Goal: Task Accomplishment & Management: Use online tool/utility

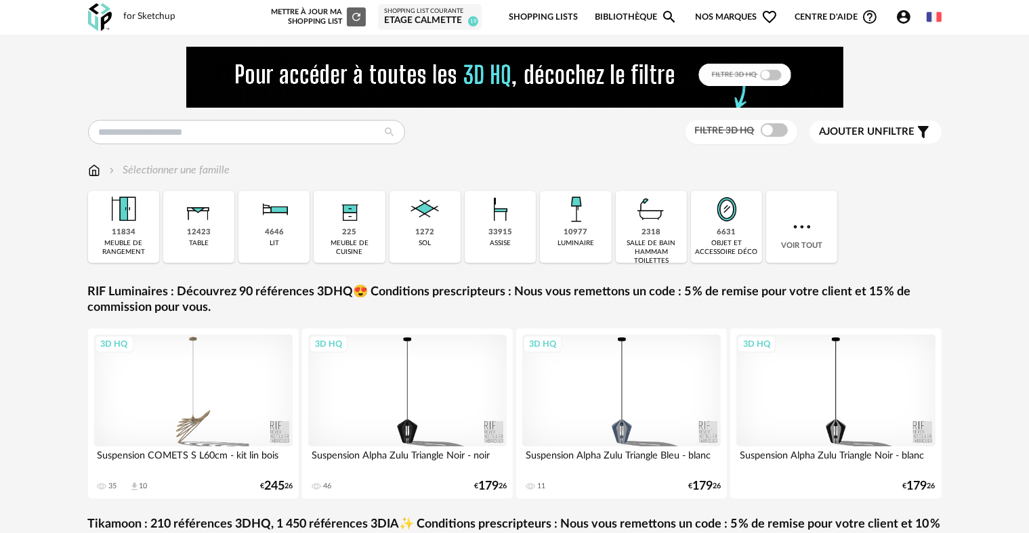
click at [553, 11] on link "Shopping Lists" at bounding box center [543, 17] width 69 height 32
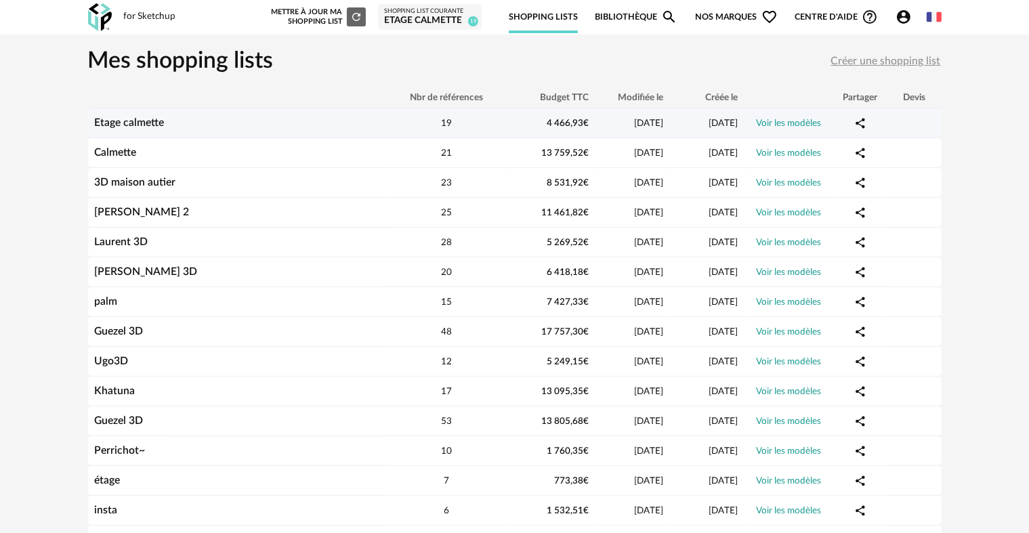
click at [371, 123] on div "Etage calmette" at bounding box center [237, 123] width 298 height 13
click at [800, 120] on link "Voir les modèles" at bounding box center [789, 123] width 65 height 9
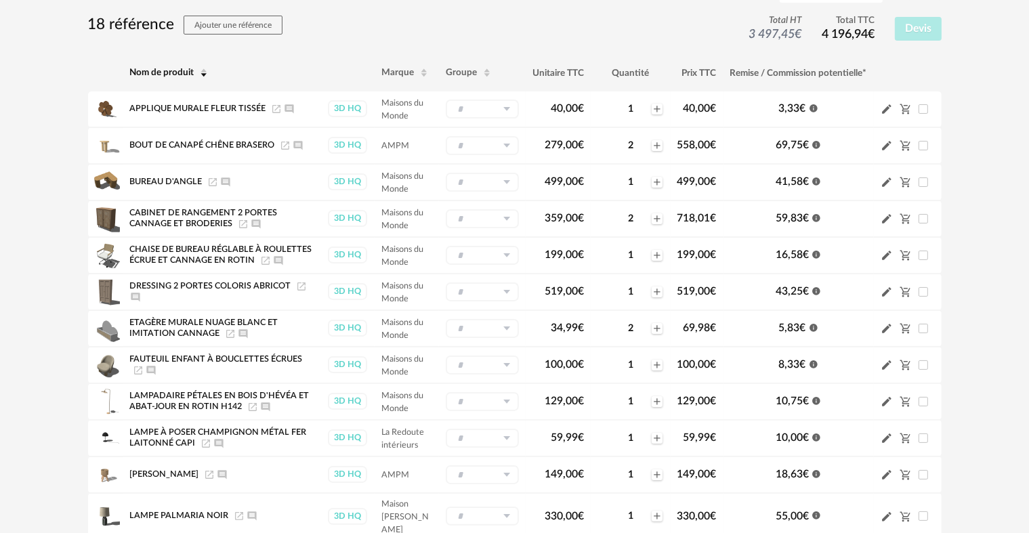
scroll to position [135, 0]
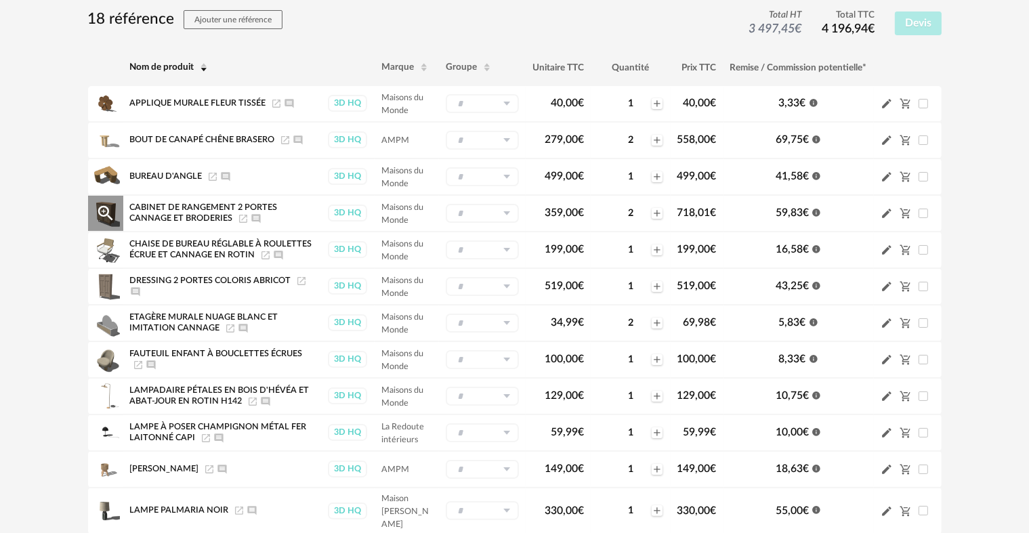
click at [243, 215] on icon "Launch icon" at bounding box center [243, 218] width 11 height 11
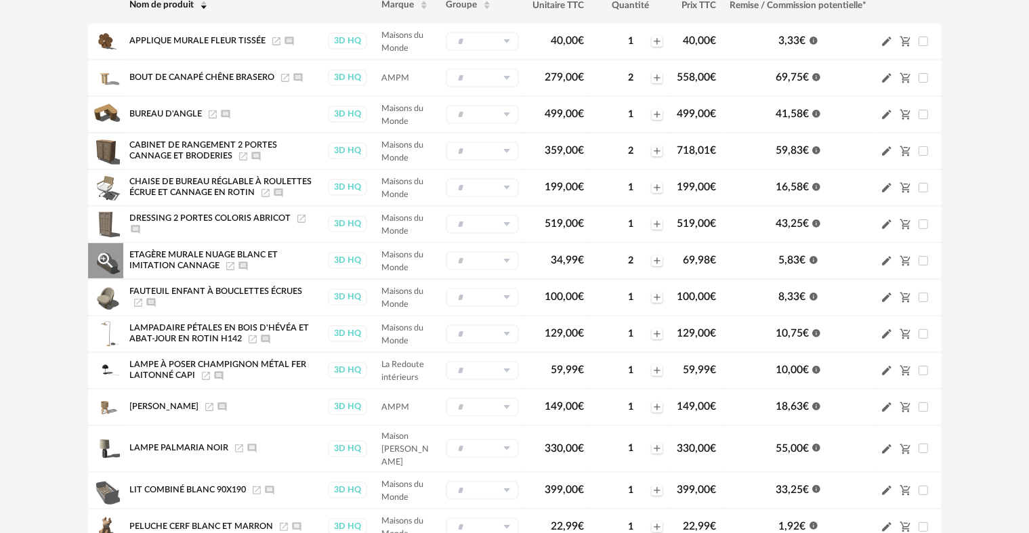
scroll to position [203, 0]
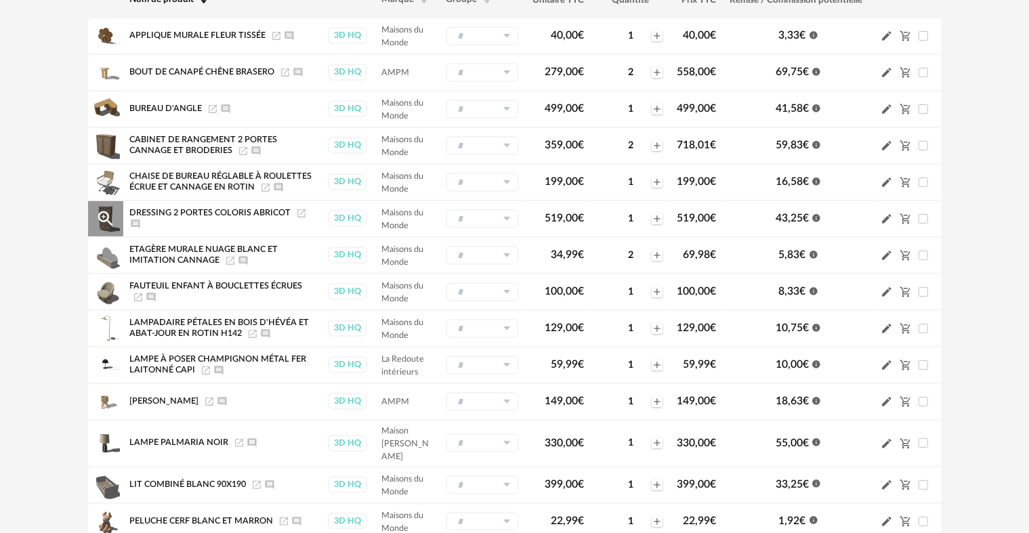
click at [302, 211] on icon "Launch icon" at bounding box center [301, 213] width 11 height 11
click at [138, 295] on icon "Launch icon" at bounding box center [138, 297] width 8 height 8
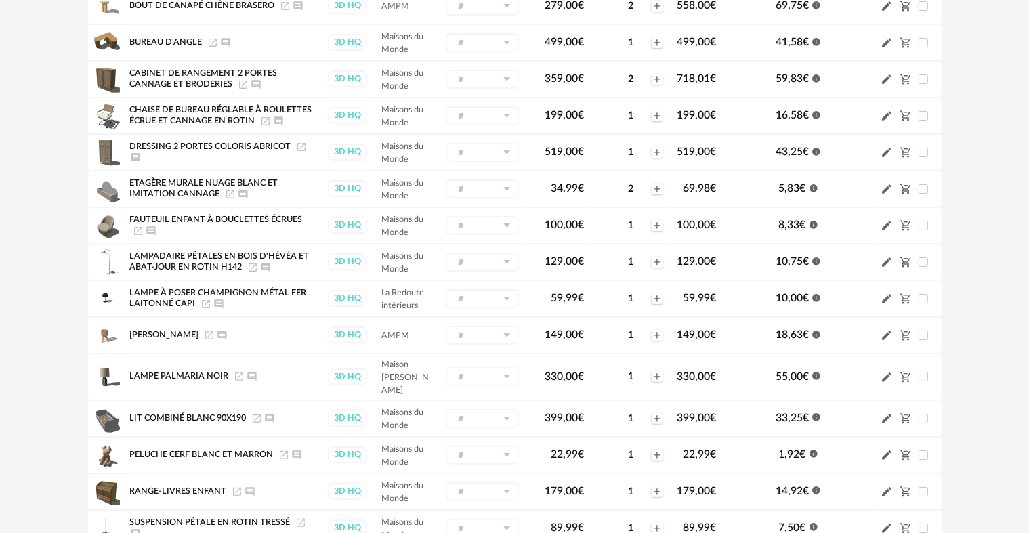
scroll to position [271, 0]
click at [254, 266] on icon "Launch icon" at bounding box center [252, 266] width 11 height 11
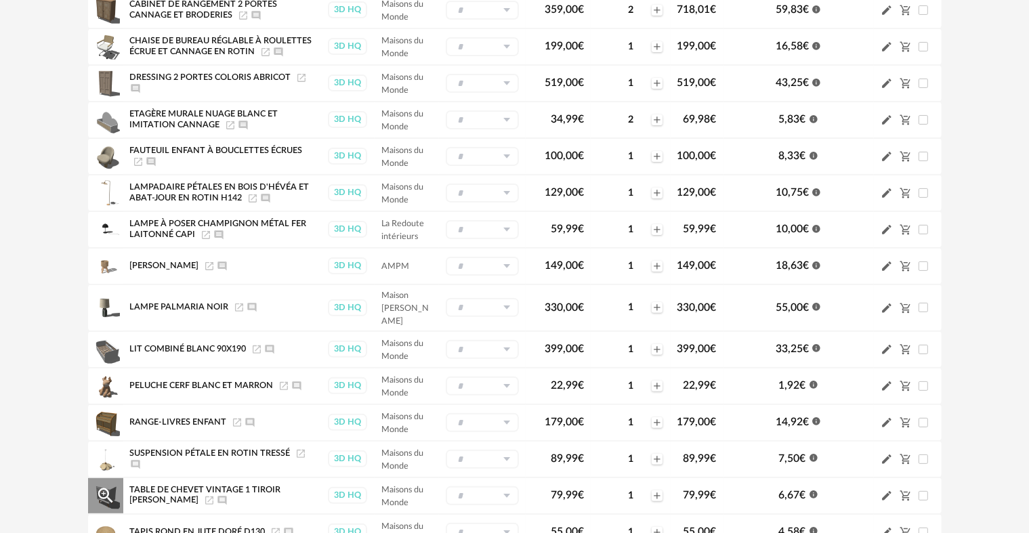
scroll to position [406, 0]
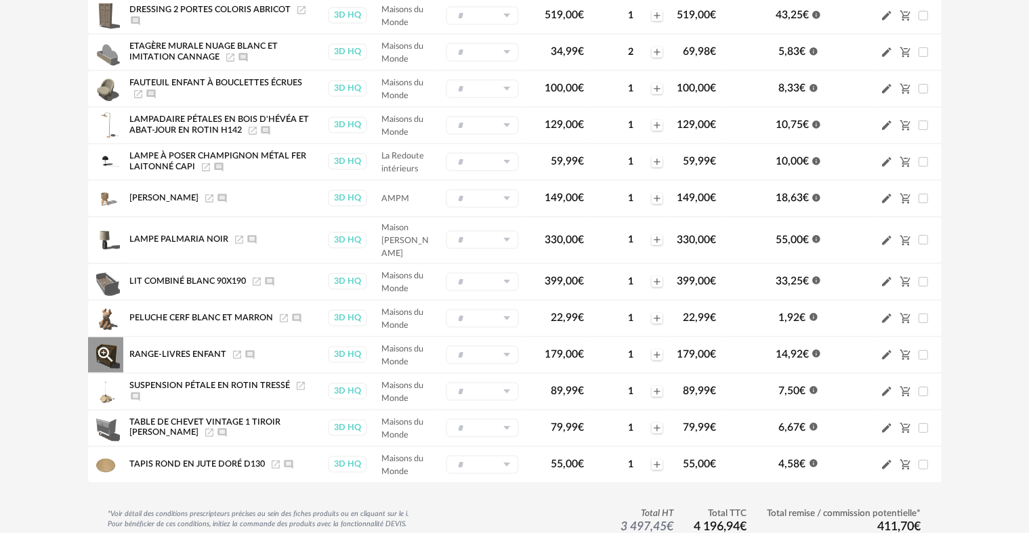
click at [236, 351] on icon "Launch icon" at bounding box center [237, 355] width 11 height 11
click at [258, 278] on icon "Launch icon" at bounding box center [257, 282] width 8 height 8
click at [204, 427] on icon "Launch icon" at bounding box center [209, 432] width 11 height 11
click at [274, 461] on icon "Launch icon" at bounding box center [275, 464] width 11 height 11
